Goal: Task Accomplishment & Management: Complete application form

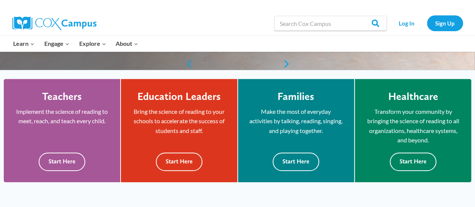
scroll to position [187, 0]
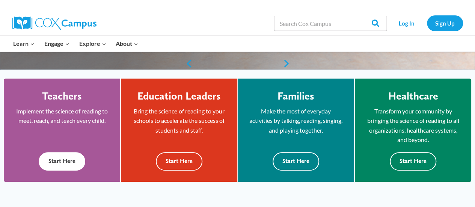
click at [62, 160] on button "Start Here" at bounding box center [62, 161] width 47 height 18
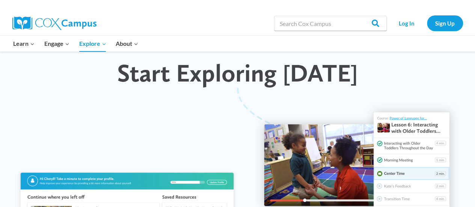
scroll to position [747, 0]
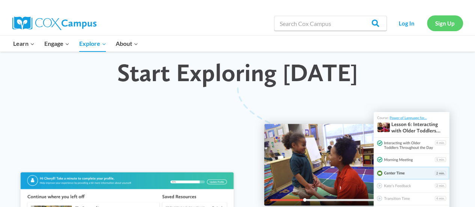
click at [440, 23] on link "Sign Up" at bounding box center [445, 22] width 36 height 15
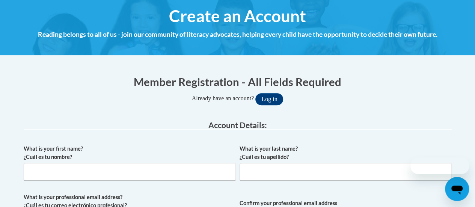
scroll to position [91, 0]
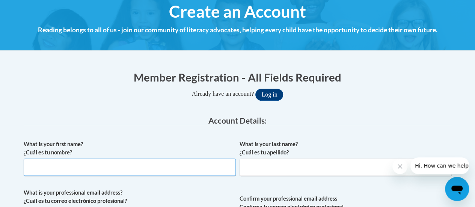
drag, startPoint x: 324, startPoint y: 191, endPoint x: 74, endPoint y: 163, distance: 252.2
click at [74, 163] on input "What is your first name? ¿Cuál es tu nombre?" at bounding box center [130, 167] width 212 height 17
type input "Jennifer"
type input "Allen"
type input "jallen@avon.k12.ct.us"
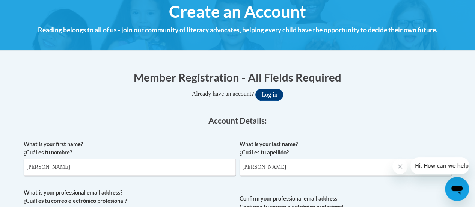
type input "jallen@avon.k12.ct.us"
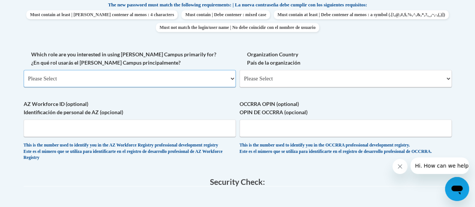
scroll to position [408, 0]
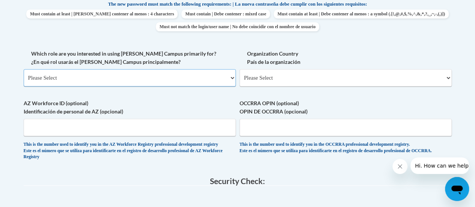
click at [199, 80] on select "Please Select College/University | Colegio/Universidad Community/Nonprofit Part…" at bounding box center [130, 77] width 212 height 17
select select "fbf2d438-af2f-41f8-98f1-81c410e29de3"
click at [24, 69] on select "Please Select College/University | Colegio/Universidad Community/Nonprofit Part…" at bounding box center [130, 77] width 212 height 17
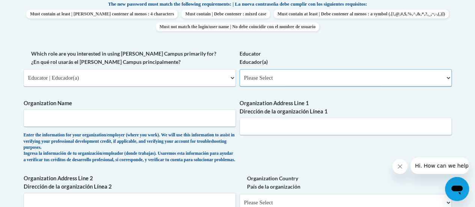
click at [285, 83] on select "Please Select Early Learning/Daycare Teacher/Family Home Care Provider | Maestr…" at bounding box center [346, 77] width 212 height 17
